Goal: Obtain resource: Obtain resource

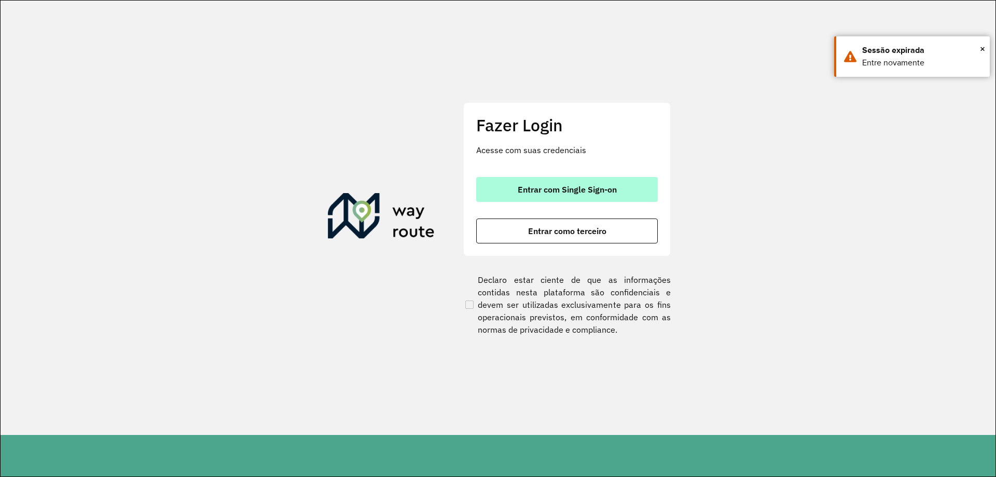
click at [560, 193] on span "Entrar com Single Sign-on" at bounding box center [567, 189] width 99 height 8
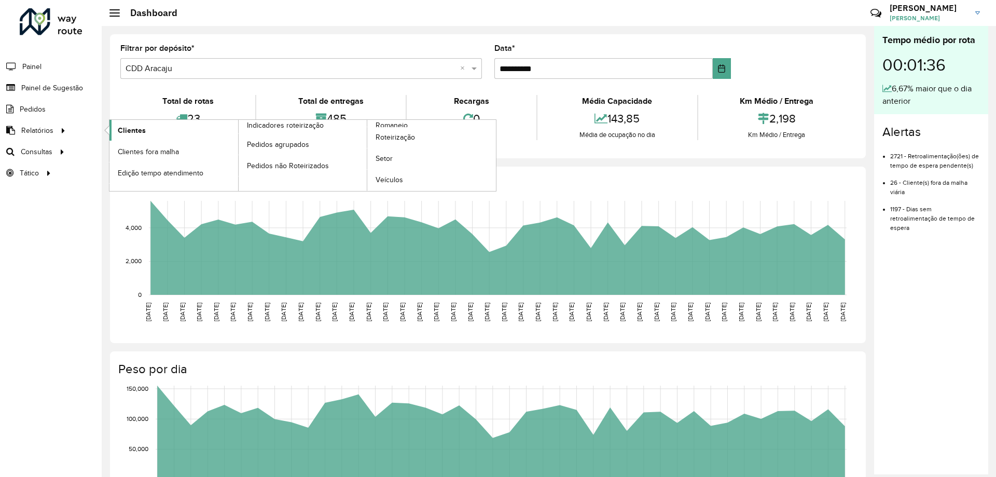
click at [126, 128] on span "Clientes" at bounding box center [132, 130] width 28 height 11
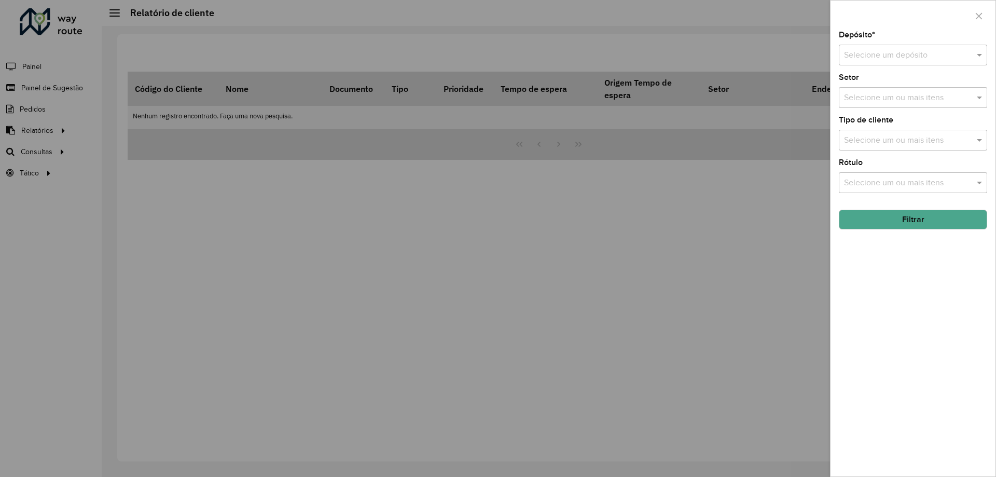
click at [888, 133] on div "Selecione um ou mais itens" at bounding box center [913, 140] width 148 height 21
click at [917, 34] on div "Depósito * Selecione um depósito" at bounding box center [913, 48] width 148 height 34
click at [899, 50] on input "text" at bounding box center [902, 55] width 117 height 12
click at [881, 103] on span "CDD Aracaju" at bounding box center [866, 102] width 47 height 9
click at [896, 216] on button "Filtrar" at bounding box center [913, 220] width 148 height 20
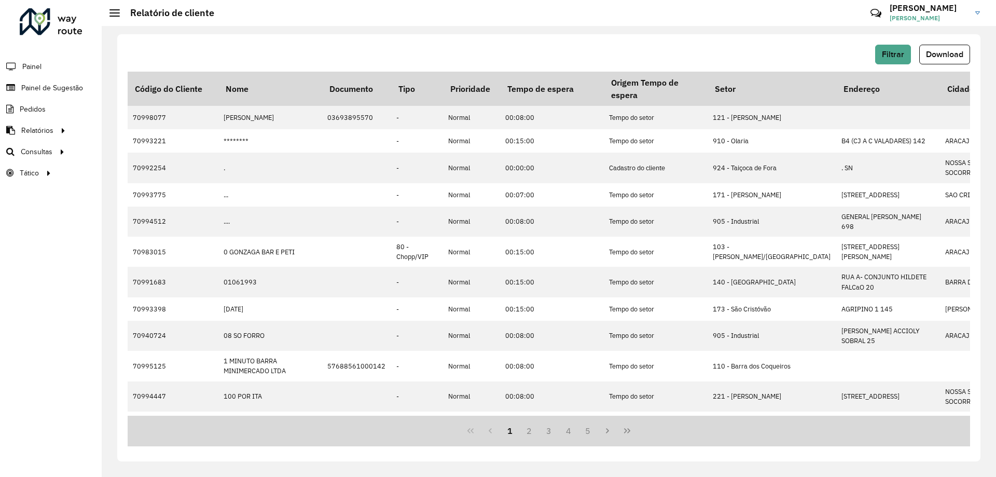
click at [918, 64] on div "Filtrar Download" at bounding box center [549, 55] width 842 height 20
click at [928, 53] on span "Download" at bounding box center [944, 54] width 37 height 9
